Goal: Find specific page/section: Find specific page/section

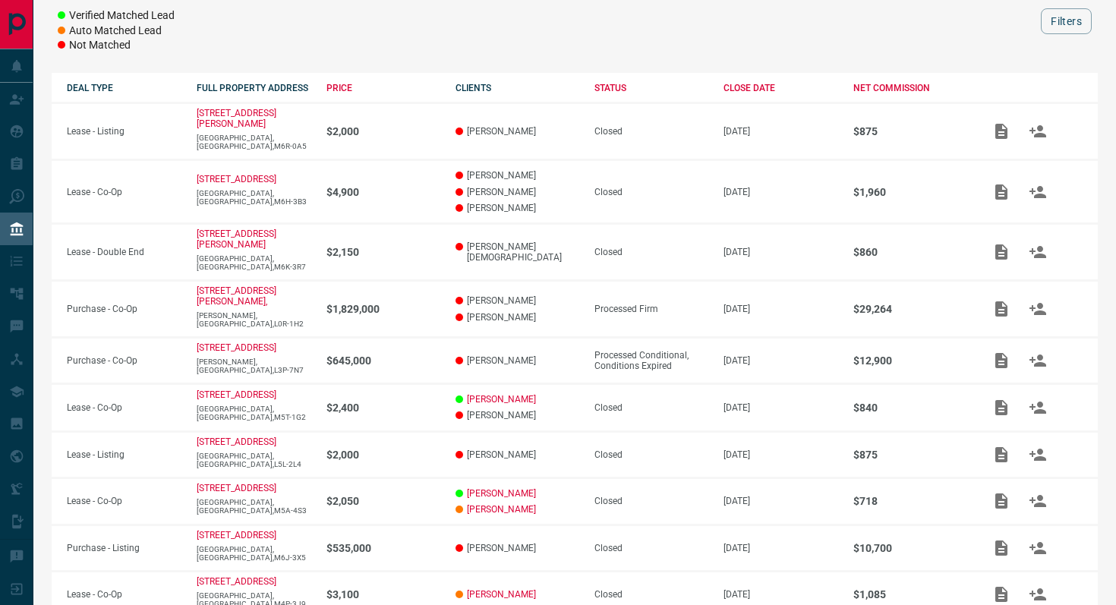
scroll to position [218, 0]
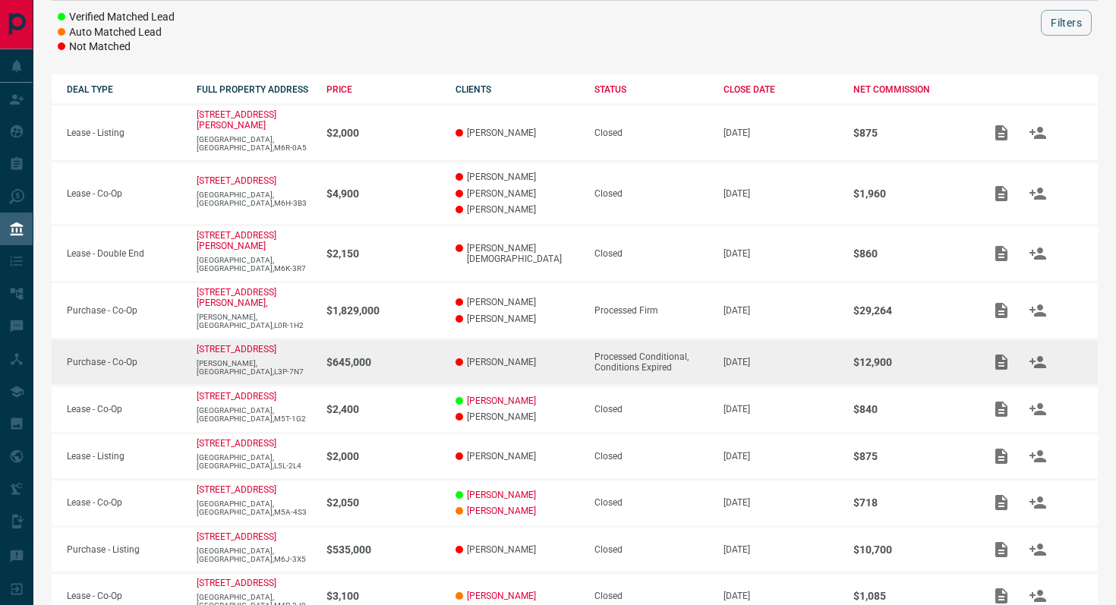
click at [640, 351] on div "Processed Conditional, Conditions Expired" at bounding box center [651, 361] width 115 height 21
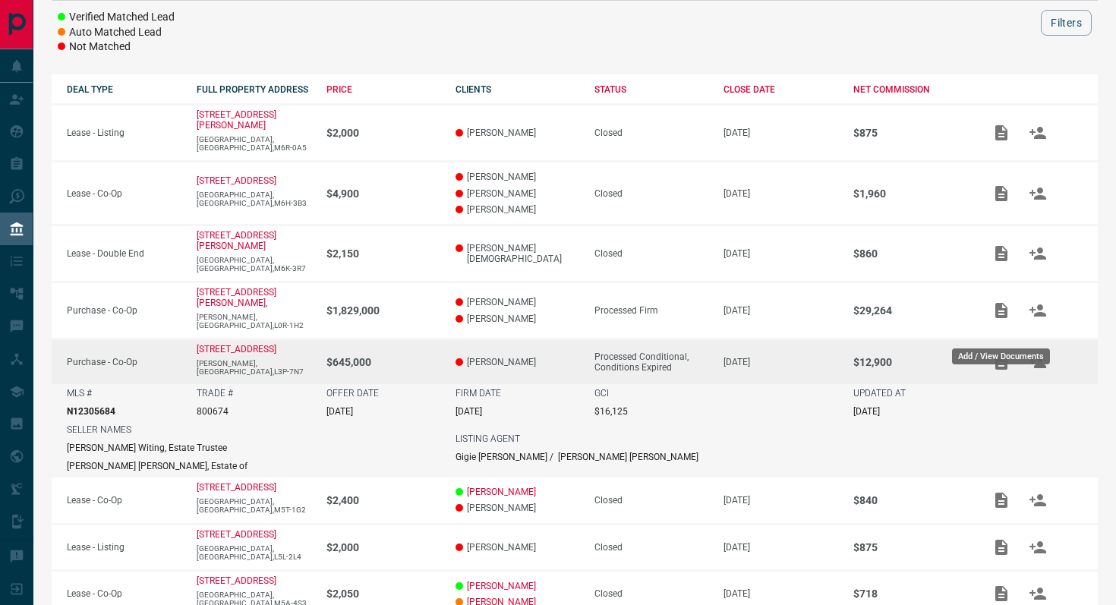
click at [1000, 354] on icon "Add / View Documents" at bounding box center [1001, 361] width 12 height 15
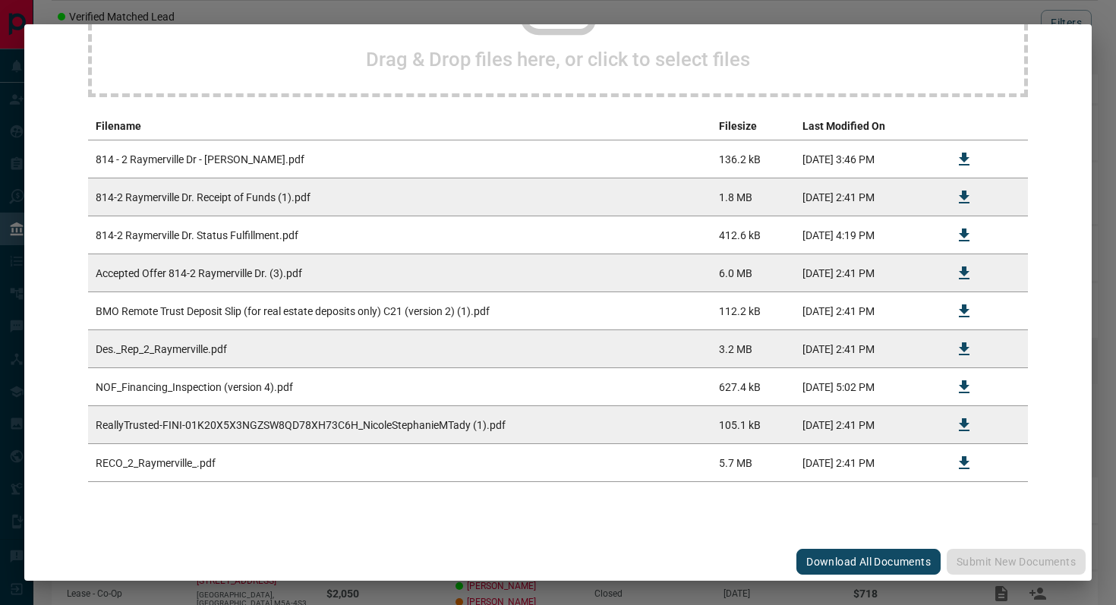
scroll to position [0, 0]
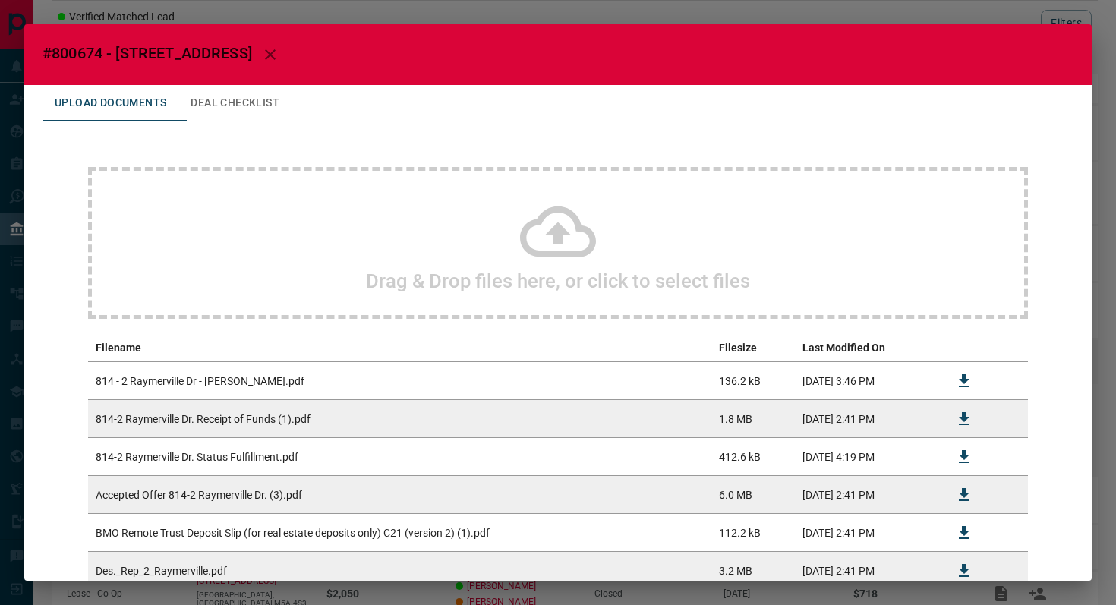
click at [279, 52] on icon "button" at bounding box center [270, 55] width 18 height 18
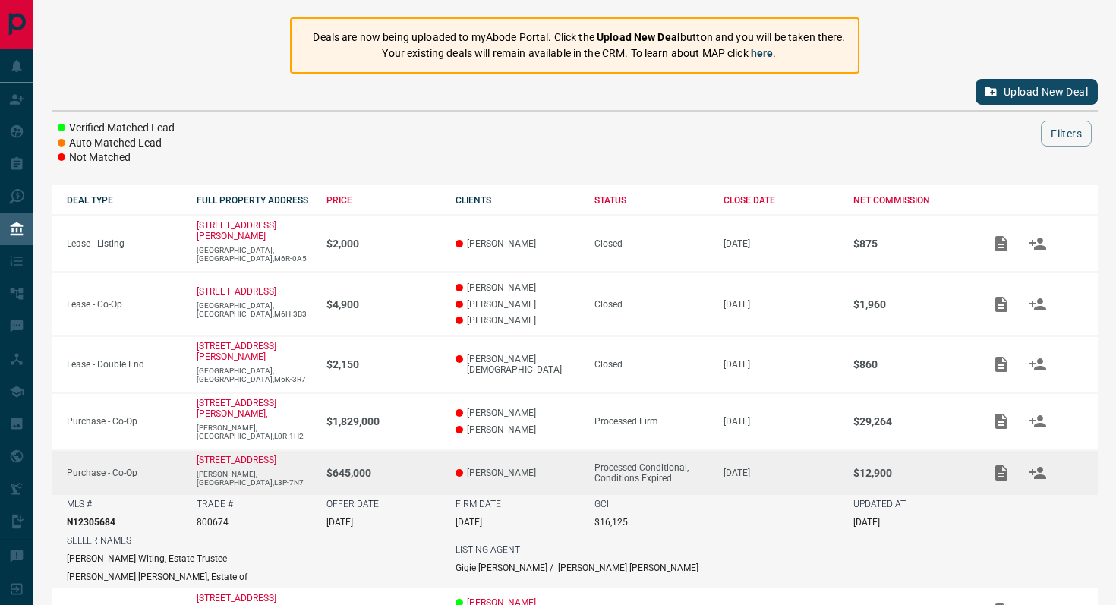
scroll to position [111, 0]
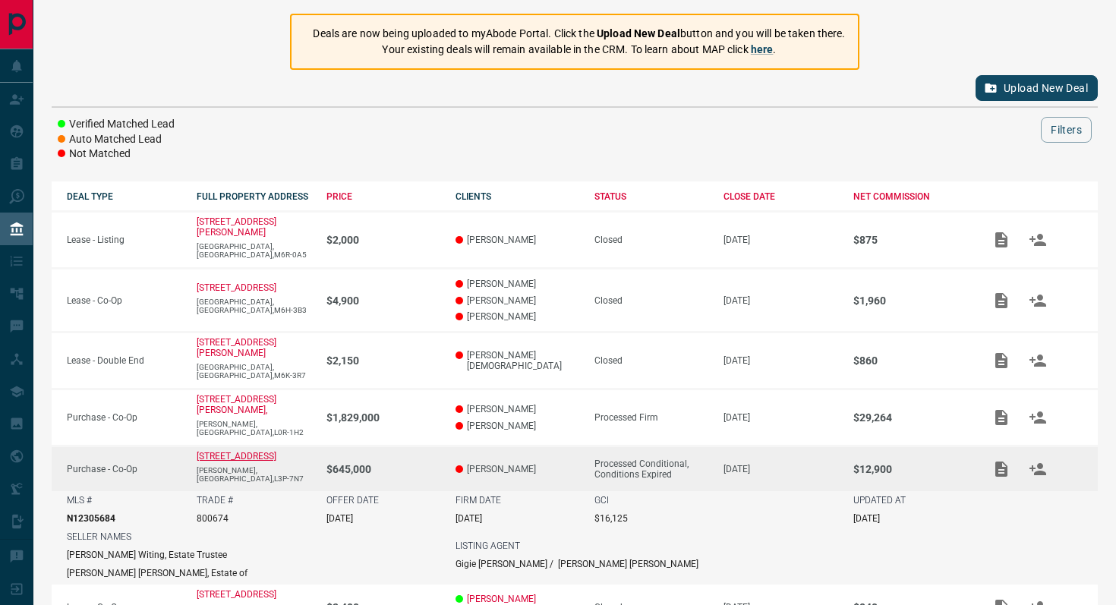
click at [242, 451] on p "[STREET_ADDRESS]" at bounding box center [237, 456] width 80 height 11
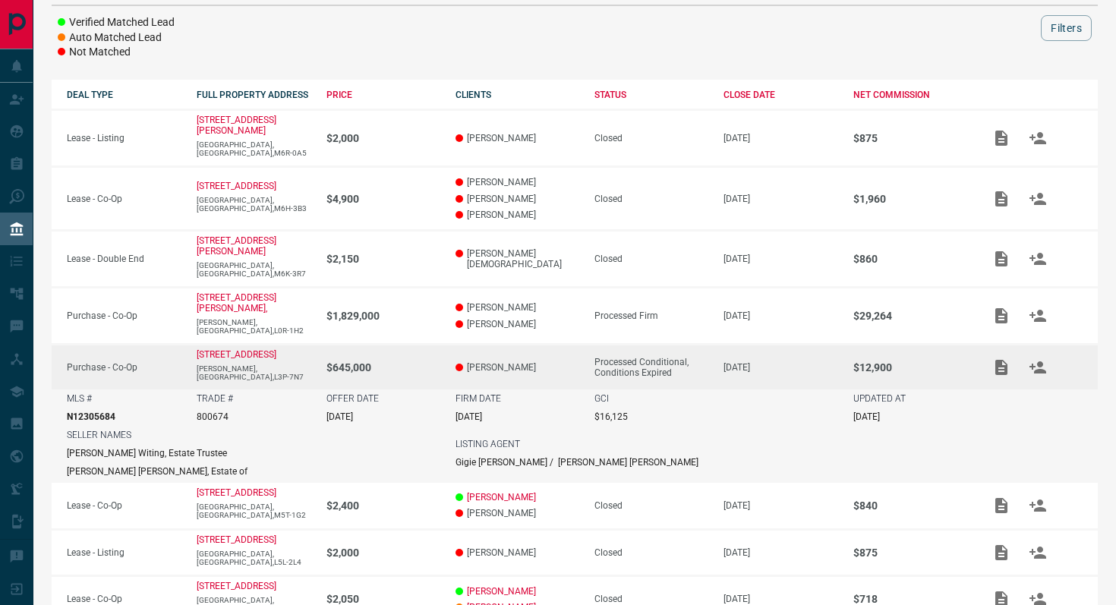
scroll to position [216, 0]
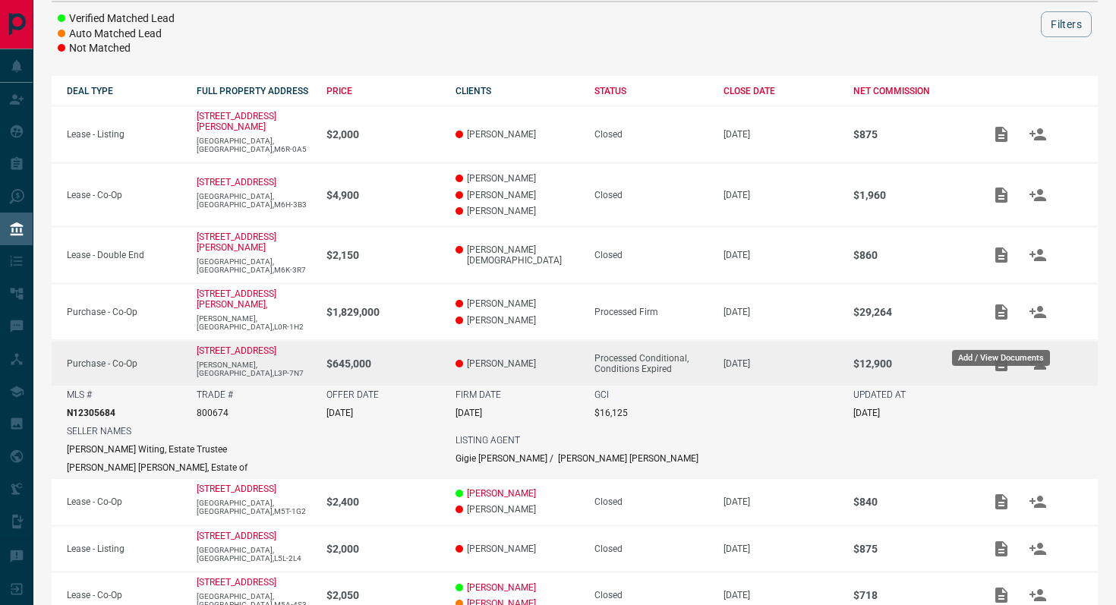
click at [997, 356] on icon "Add / View Documents" at bounding box center [1001, 363] width 12 height 15
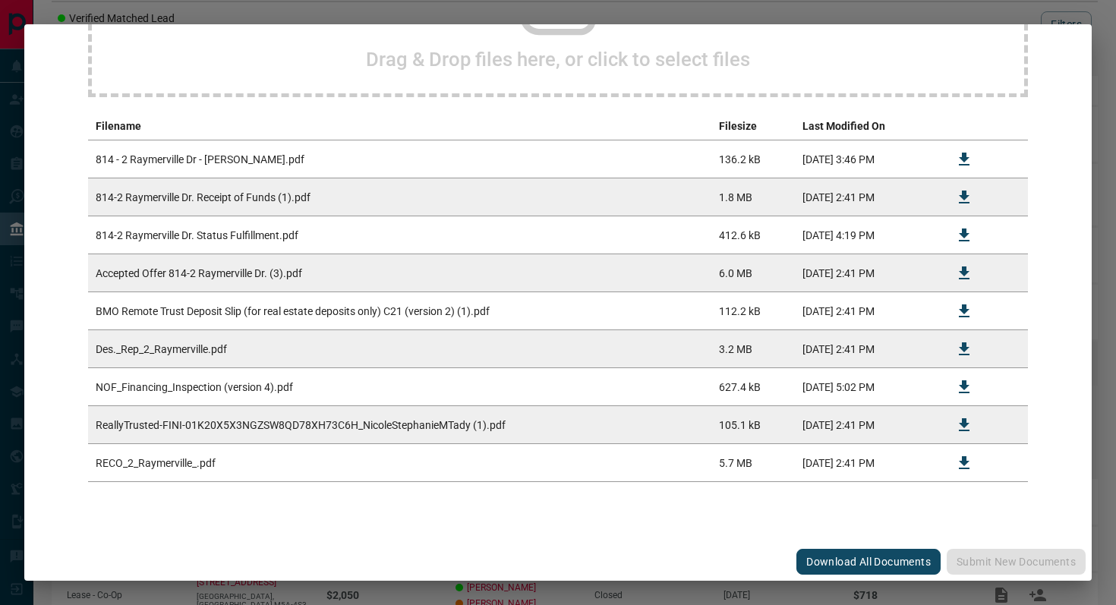
scroll to position [0, 0]
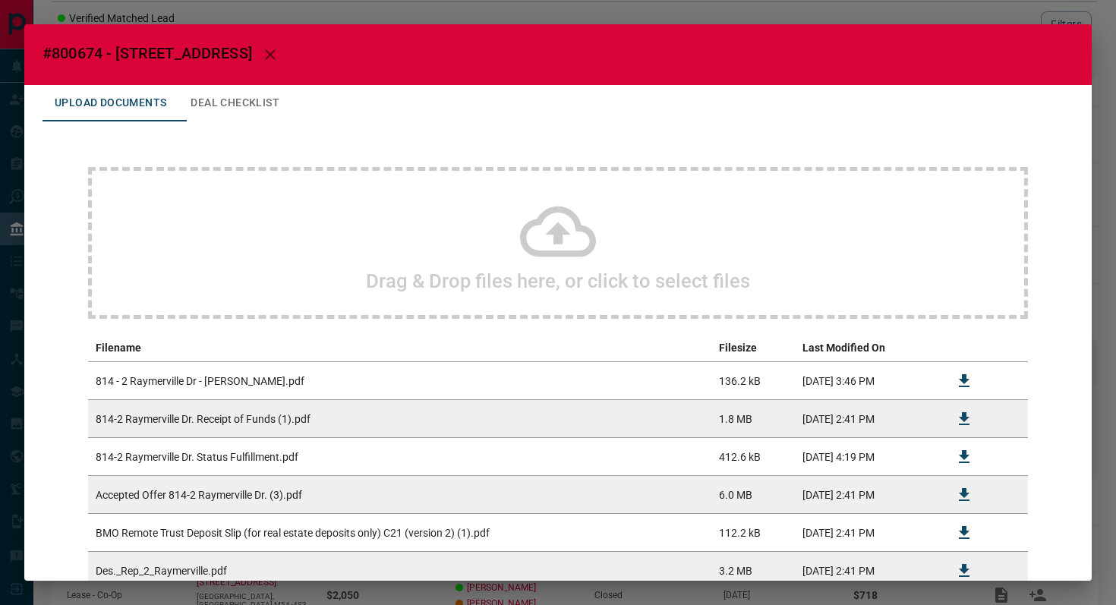
click at [279, 55] on icon "button" at bounding box center [270, 55] width 18 height 18
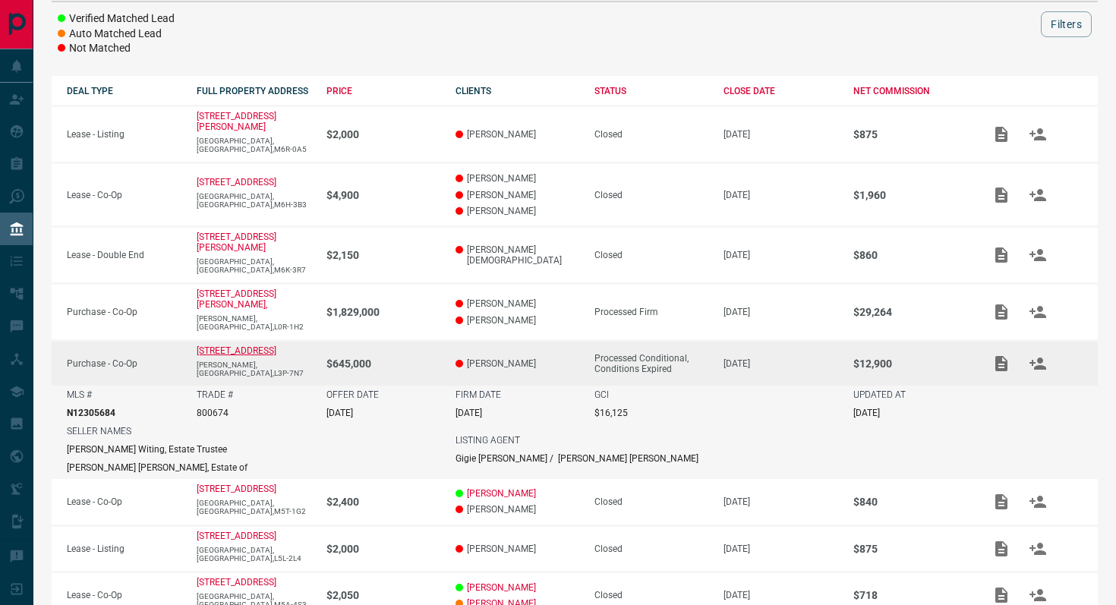
click at [276, 345] on p "[STREET_ADDRESS]" at bounding box center [237, 350] width 80 height 11
drag, startPoint x: 307, startPoint y: 325, endPoint x: 196, endPoint y: 325, distance: 111.6
click at [196, 341] on td "[STREET_ADDRESS]" at bounding box center [246, 364] width 130 height 46
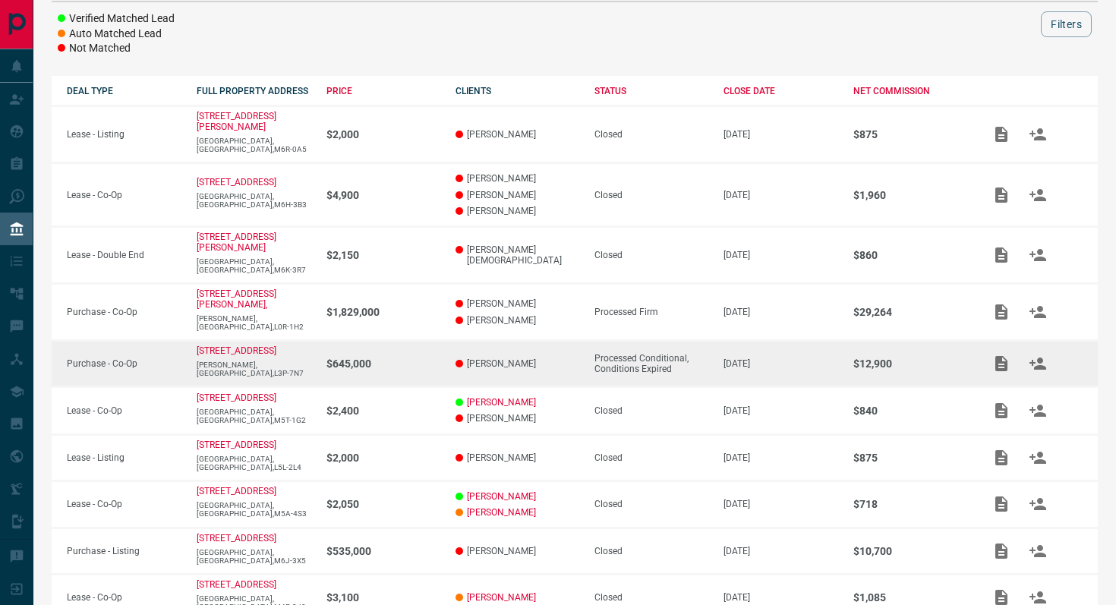
copy p "[STREET_ADDRESS]"
click at [872, 358] on p "$12,900" at bounding box center [910, 364] width 115 height 12
